Goal: Information Seeking & Learning: Learn about a topic

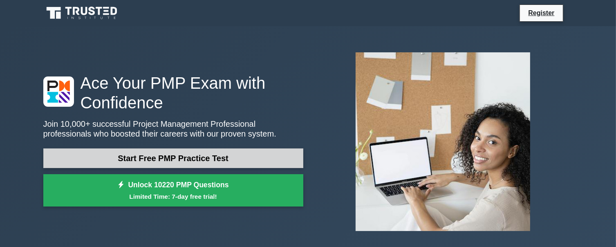
click at [199, 161] on link "Start Free PMP Practice Test" at bounding box center [173, 158] width 260 height 20
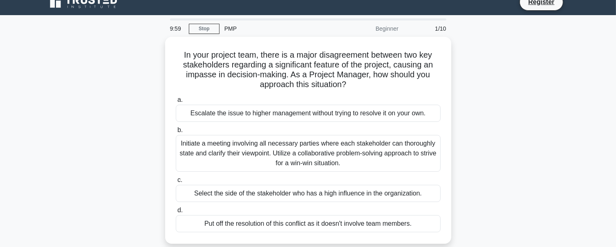
scroll to position [13, 0]
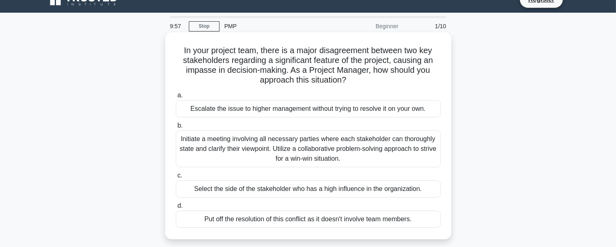
click at [219, 109] on div "Escalate the issue to higher management without trying to resolve it on your ow…" at bounding box center [308, 108] width 265 height 17
click at [176, 98] on input "a. Escalate the issue to higher management without trying to resolve it on your…" at bounding box center [176, 95] width 0 height 5
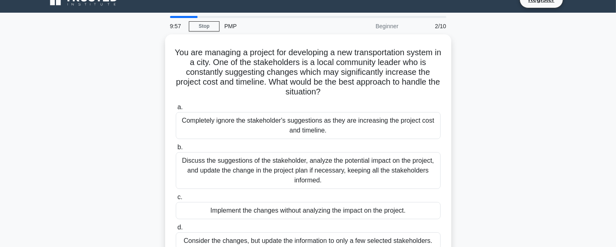
scroll to position [0, 0]
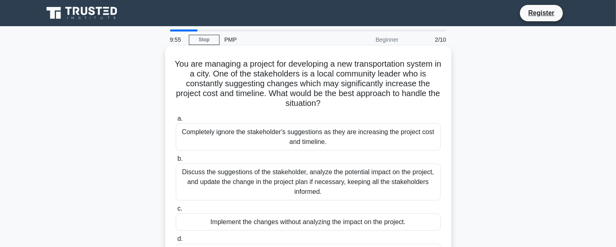
click at [204, 139] on div "Completely ignore the stakeholder's suggestions as they are increasing the proj…" at bounding box center [308, 136] width 265 height 27
click at [176, 121] on input "a. Completely ignore the stakeholder's suggestions as they are increasing the p…" at bounding box center [176, 118] width 0 height 5
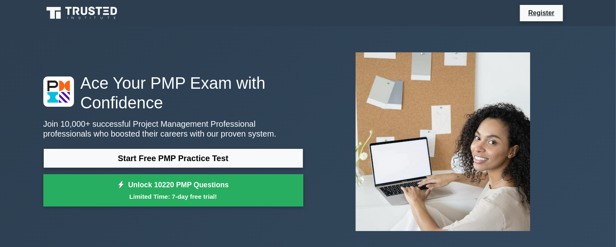
click at [228, 130] on p "Join 10,000+ successful Project Management Professional professionals who boost…" at bounding box center [173, 129] width 260 height 20
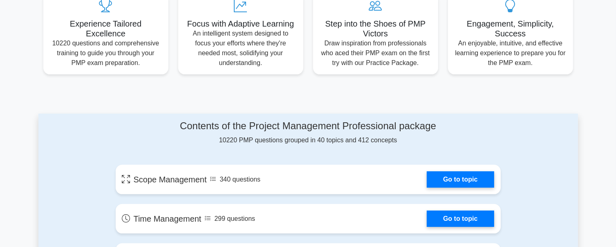
scroll to position [320, 0]
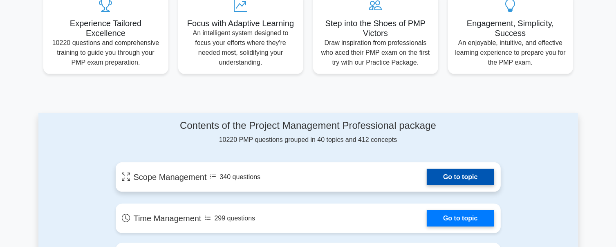
click at [458, 175] on link "Go to topic" at bounding box center [460, 177] width 67 height 16
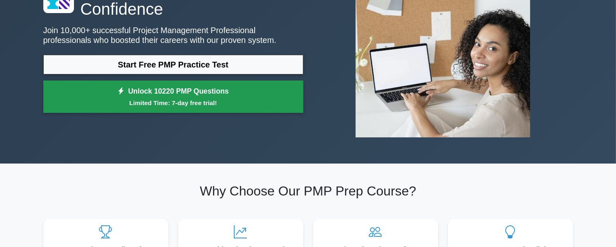
scroll to position [0, 0]
